Goal: Information Seeking & Learning: Learn about a topic

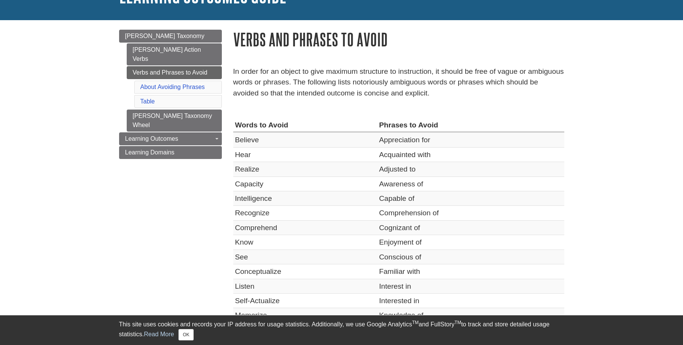
scroll to position [67, 0]
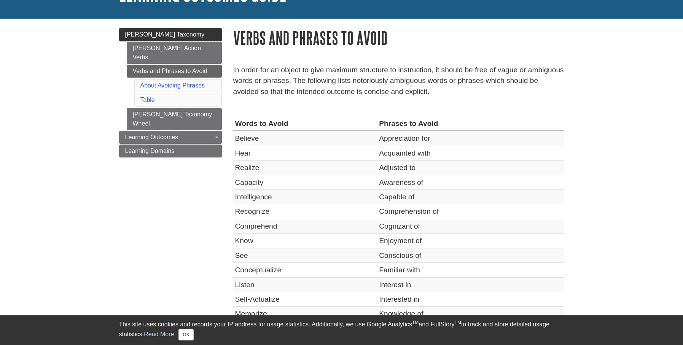
click at [156, 33] on span "[PERSON_NAME] Taxonomy" at bounding box center [165, 34] width 80 height 6
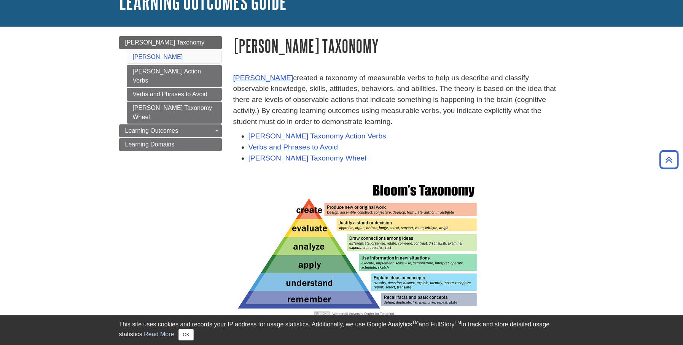
scroll to position [57, 0]
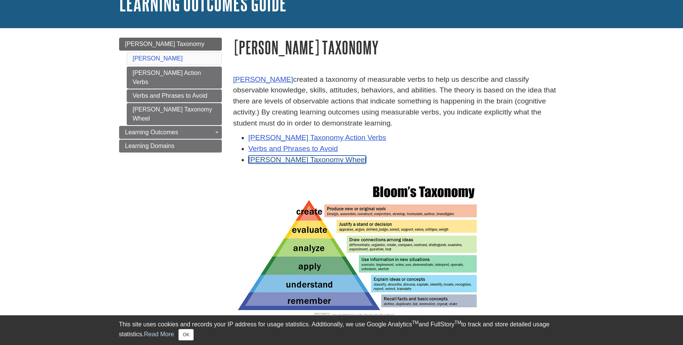
click at [292, 161] on link "[PERSON_NAME] Taxonomy Wheel" at bounding box center [308, 160] width 118 height 8
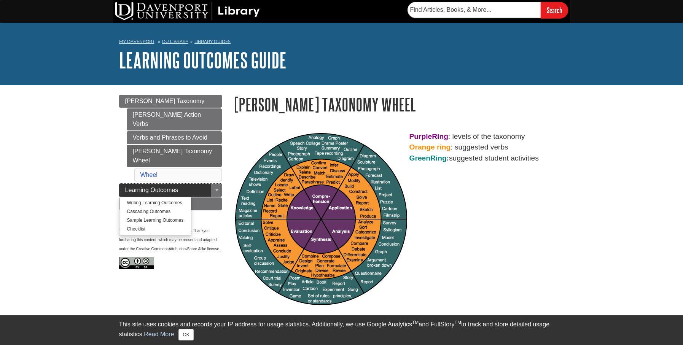
click at [181, 184] on link "Learning Outcomes" at bounding box center [170, 190] width 103 height 13
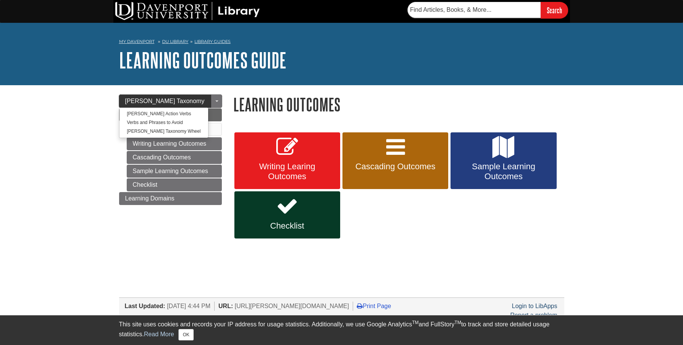
click at [162, 102] on span "[PERSON_NAME] Taxonomy" at bounding box center [165, 101] width 80 height 6
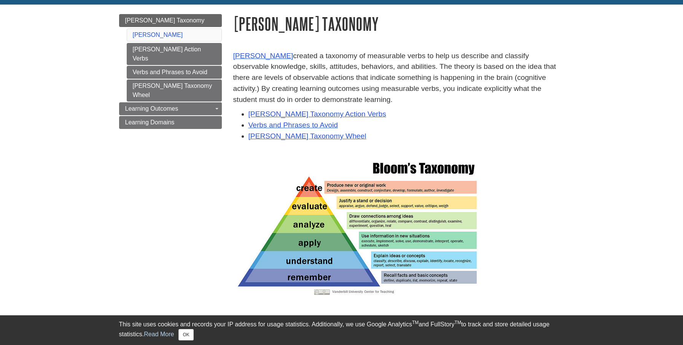
scroll to position [81, 0]
